Goal: Information Seeking & Learning: Find specific page/section

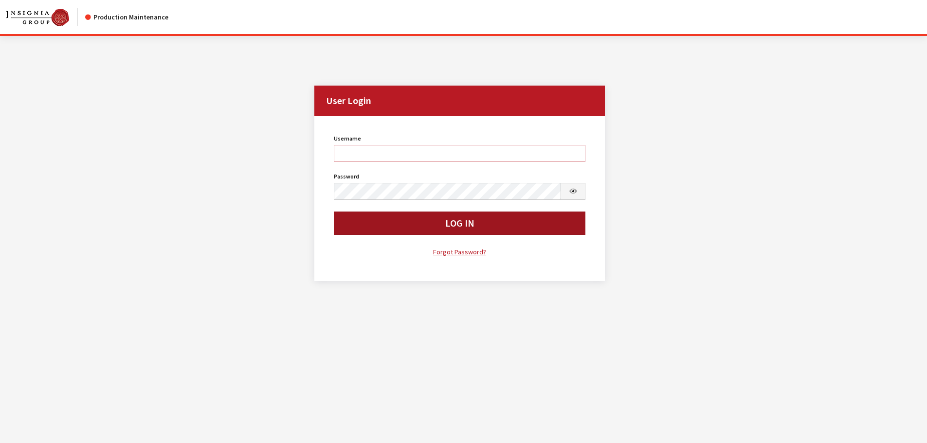
type input "kcallahan"
click at [429, 228] on button "Log In" at bounding box center [460, 223] width 252 height 23
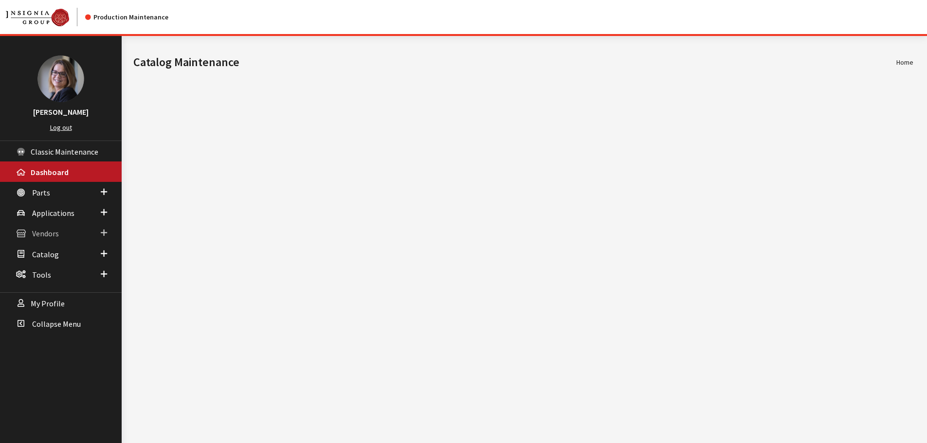
click at [102, 234] on span at bounding box center [104, 233] width 6 height 13
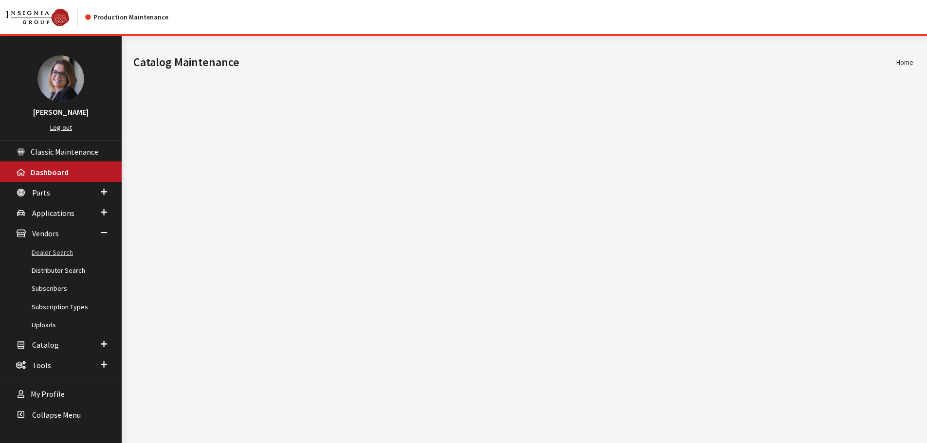
click at [57, 252] on link "Dealer Search" at bounding box center [61, 253] width 122 height 18
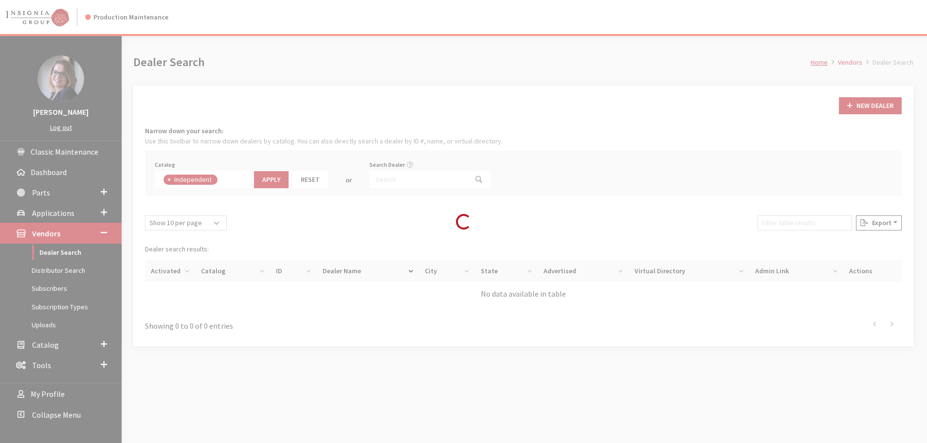
scroll to position [71, 0]
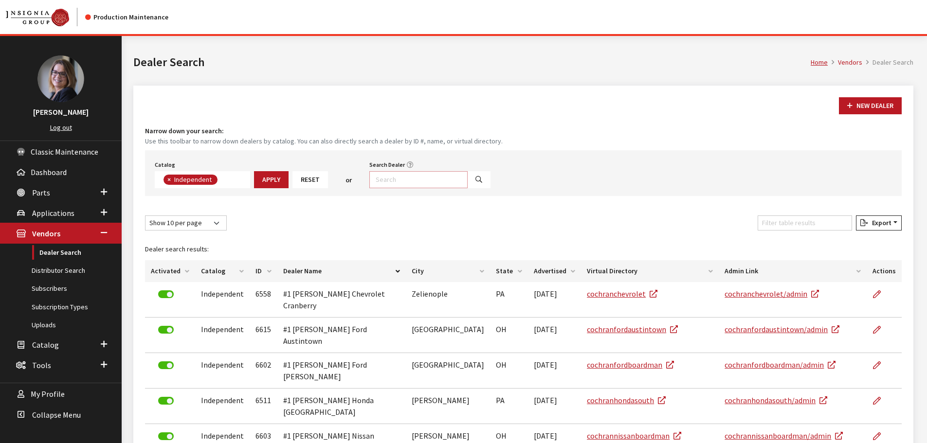
click at [436, 178] on input "Search Dealer" at bounding box center [418, 179] width 98 height 17
type input "[PERSON_NAME]*"
select select
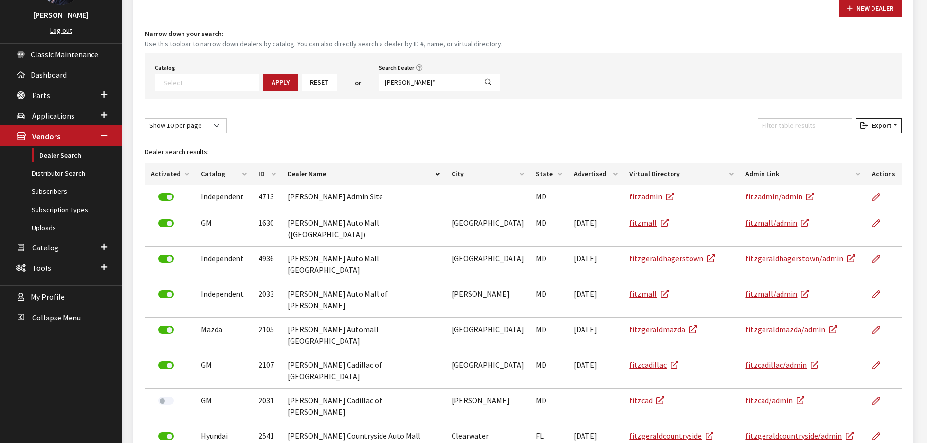
scroll to position [146, 0]
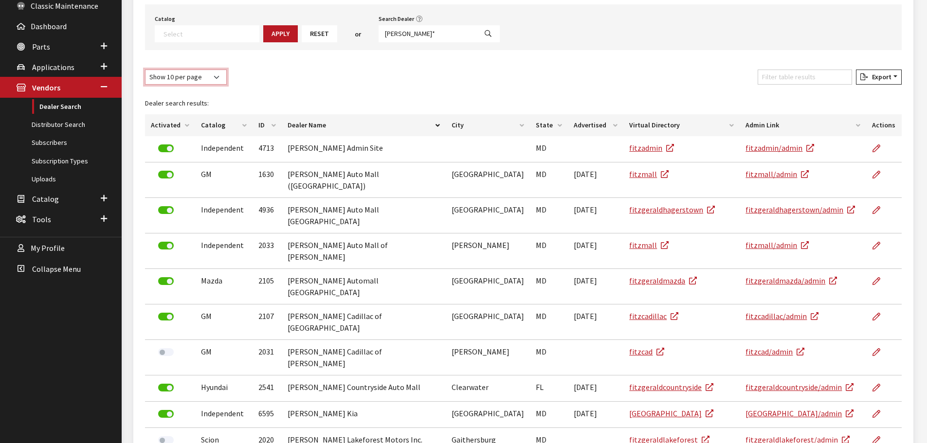
click at [207, 77] on select "Show 10 per page Show 25 per page Show 50 per page Show 100 per page Show 1000 …" at bounding box center [186, 77] width 82 height 15
select select "1000"
click at [145, 70] on select "Show 10 per page Show 25 per page Show 50 per page Show 100 per page Show 1000 …" at bounding box center [186, 77] width 82 height 15
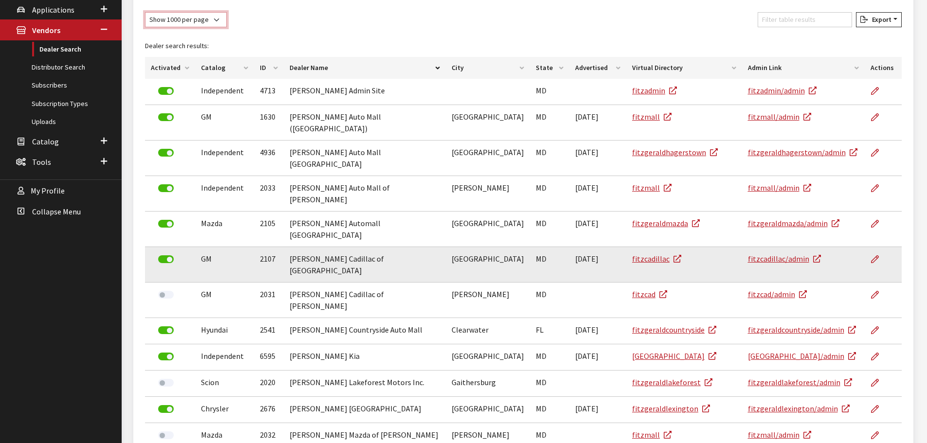
scroll to position [180, 0]
